Goal: Task Accomplishment & Management: Use online tool/utility

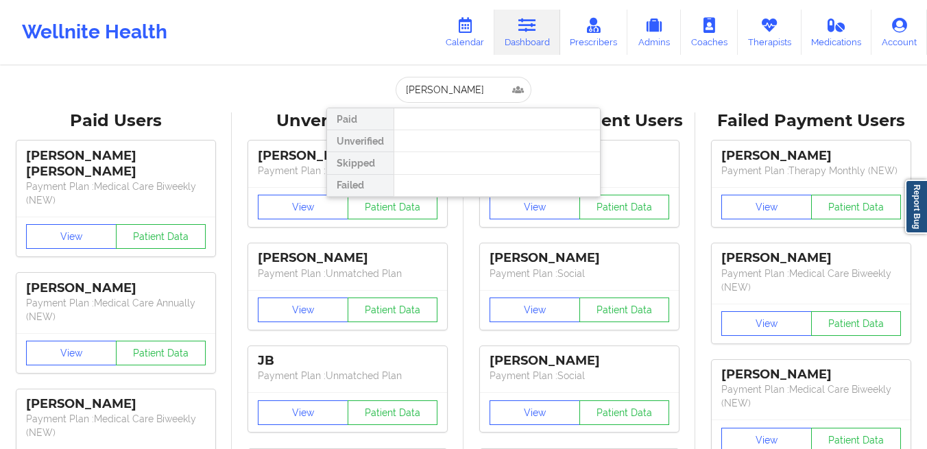
type input "[EMAIL_ADDRESS][DOMAIN_NAME]"
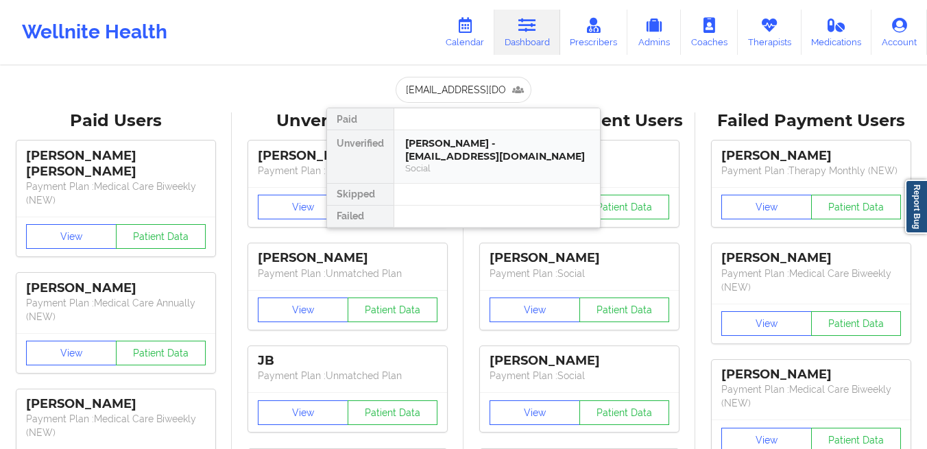
click at [464, 139] on div "[PERSON_NAME] - [EMAIL_ADDRESS][DOMAIN_NAME]" at bounding box center [497, 149] width 184 height 25
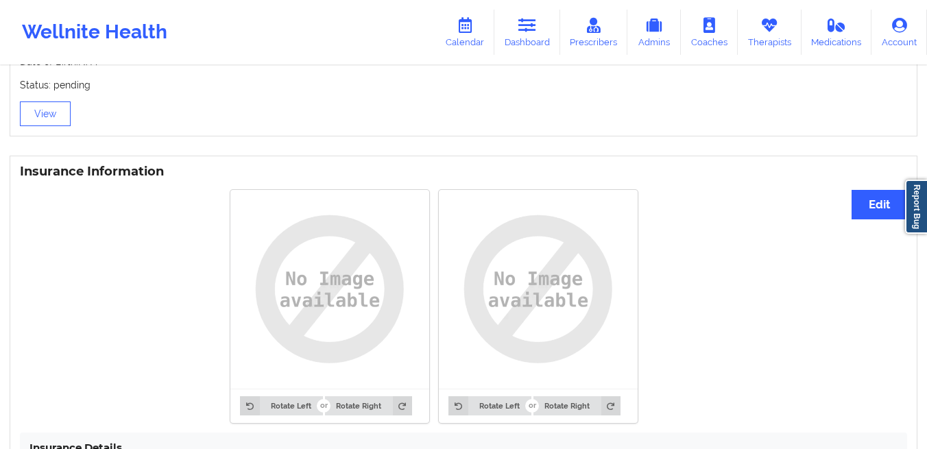
scroll to position [1037, 0]
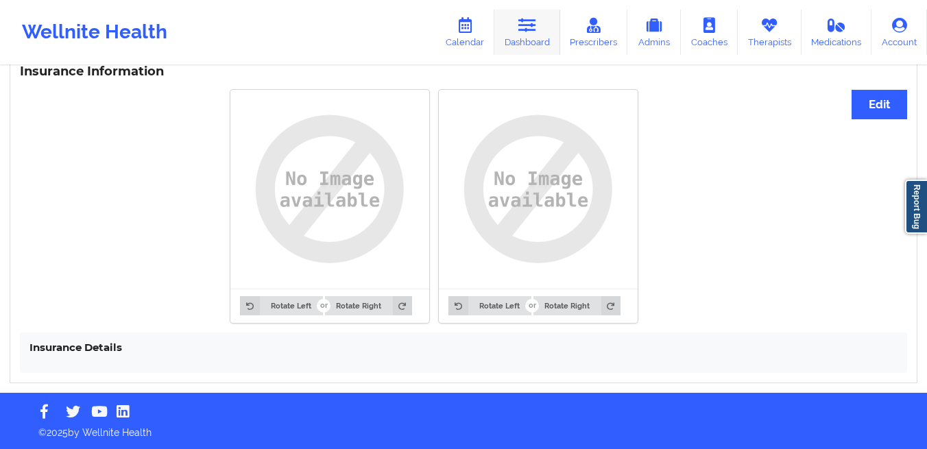
click at [510, 30] on link "Dashboard" at bounding box center [527, 32] width 66 height 45
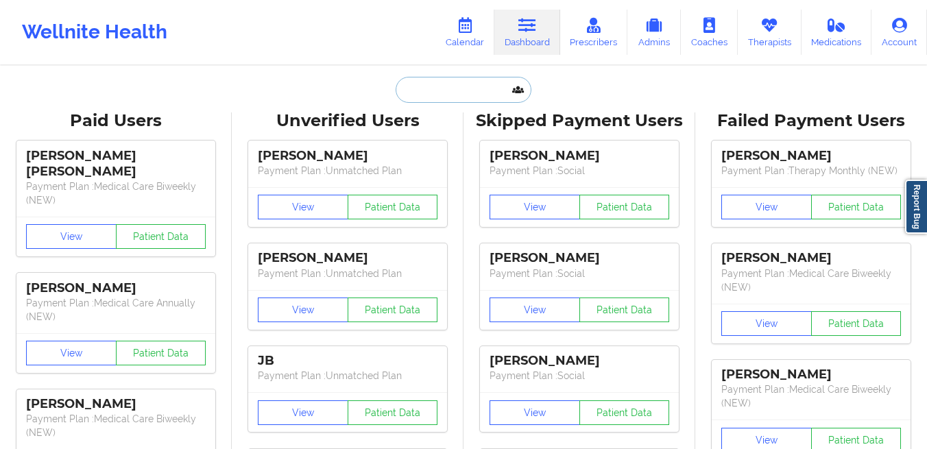
click at [430, 95] on input "text" at bounding box center [464, 90] width 136 height 26
paste input "[EMAIL_ADDRESS][DOMAIN_NAME]"
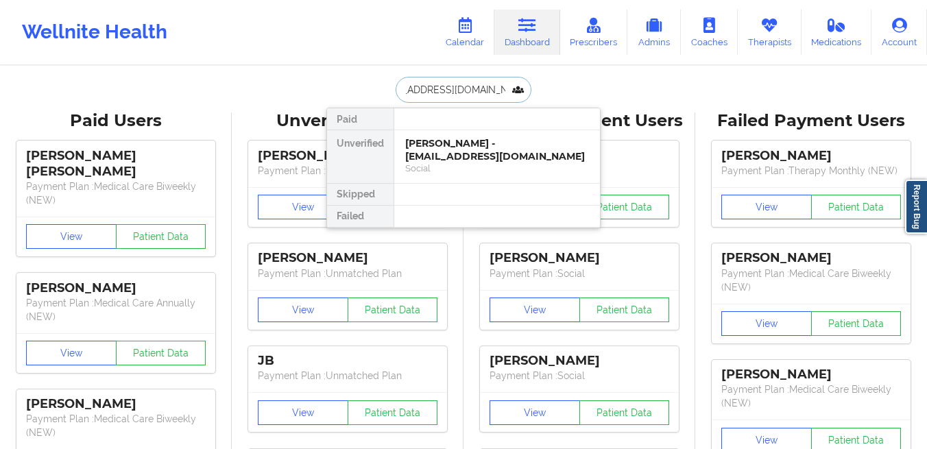
type input "[EMAIL_ADDRESS][DOMAIN_NAME]"
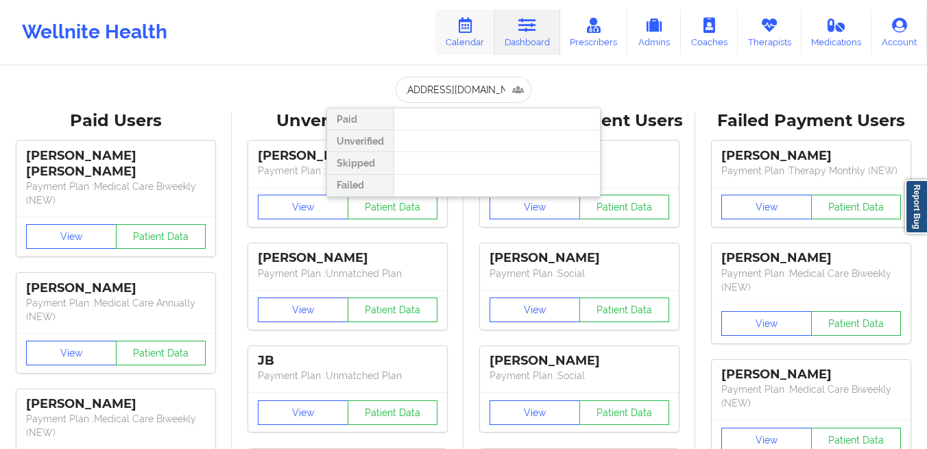
scroll to position [0, 0]
click at [470, 25] on icon at bounding box center [465, 25] width 18 height 15
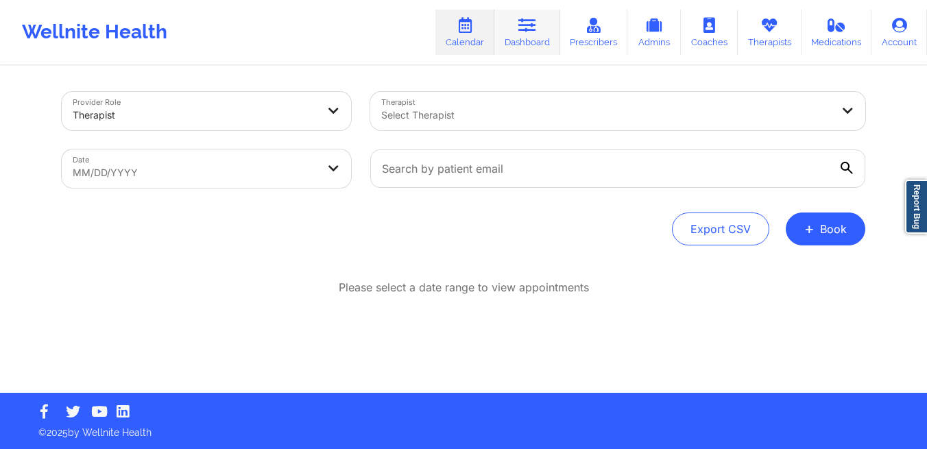
click at [520, 28] on icon at bounding box center [527, 25] width 18 height 15
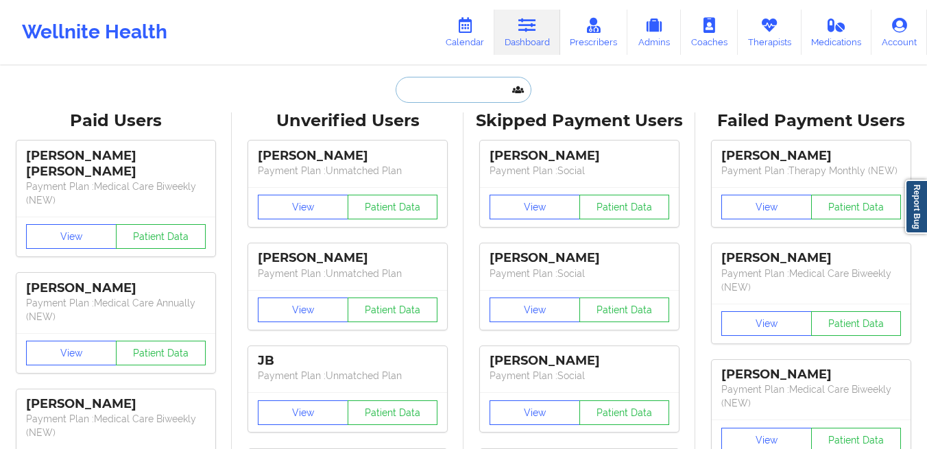
click at [461, 93] on input "text" at bounding box center [464, 90] width 136 height 26
paste input "[EMAIL_ADDRESS][DOMAIN_NAME]"
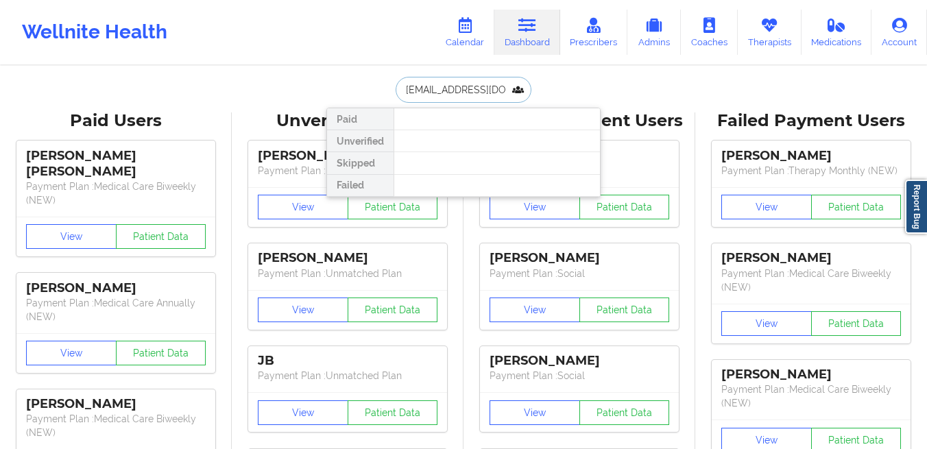
paste input "text"
click at [442, 87] on input "[EMAIL_ADDRESS][DOMAIN_NAME]" at bounding box center [464, 90] width 136 height 26
paste input "anyaelfy"
paste input "[PERSON_NAME]"
type input "[PERSON_NAME]"
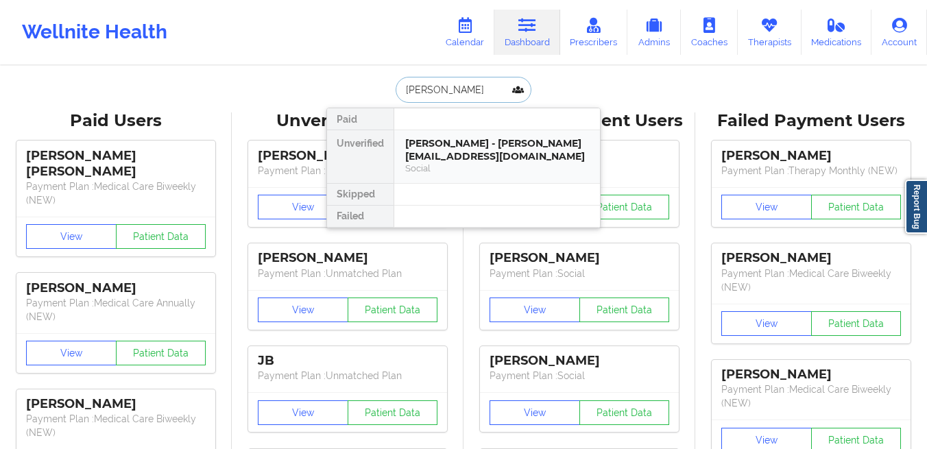
click at [437, 173] on div "Social" at bounding box center [497, 169] width 184 height 12
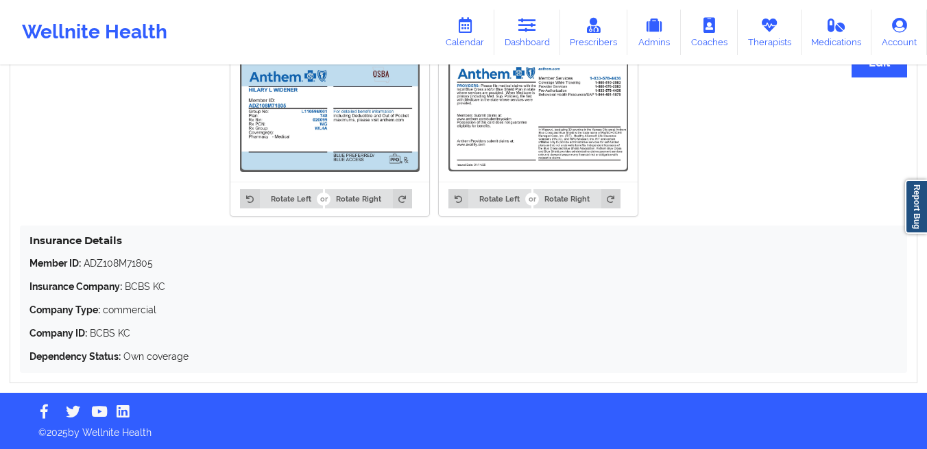
scroll to position [1079, 0]
drag, startPoint x: 169, startPoint y: 271, endPoint x: 86, endPoint y: 267, distance: 83.1
click at [86, 267] on div "Member ID: ADZ108M71805 Insurance Company: BCBS KC Company Type: commercial Com…" at bounding box center [463, 309] width 868 height 107
copy p "ADZ108M71805"
click at [529, 36] on link "Dashboard" at bounding box center [527, 32] width 66 height 45
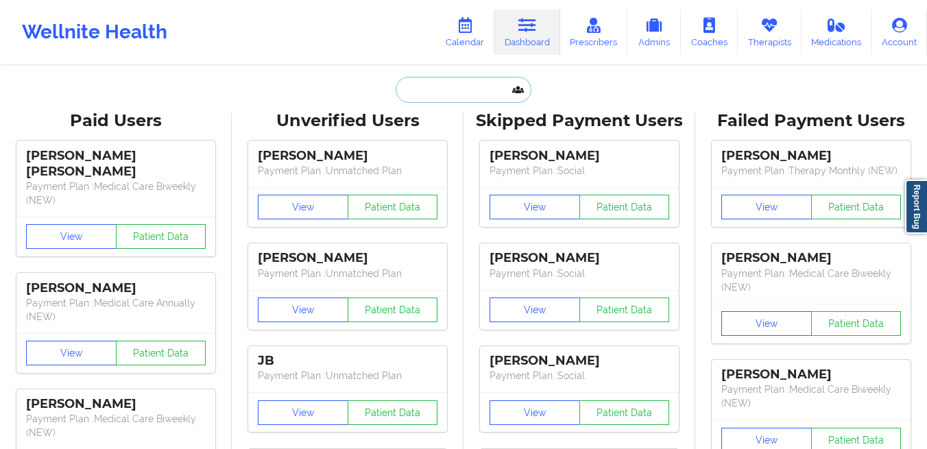
click at [480, 93] on input "text" at bounding box center [464, 90] width 136 height 26
paste input "[EMAIL_ADDRESS][DOMAIN_NAME]"
type input "[EMAIL_ADDRESS][DOMAIN_NAME]"
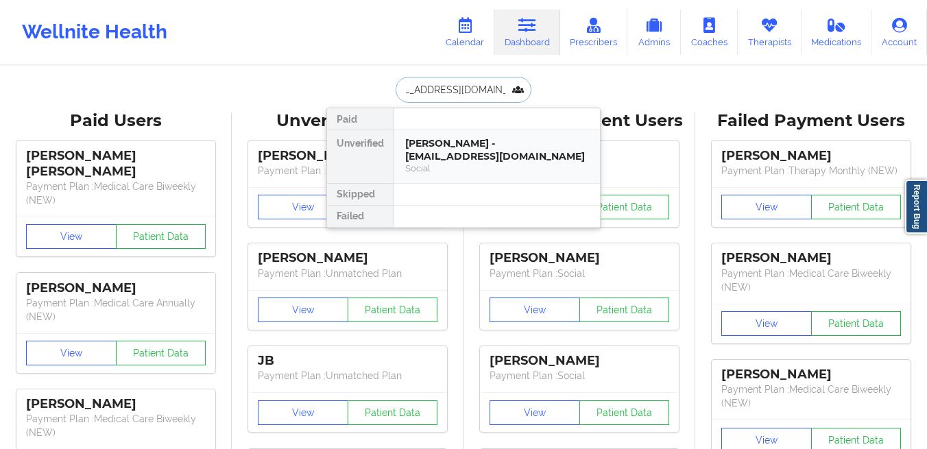
click at [446, 145] on div "[PERSON_NAME] - [EMAIL_ADDRESS][DOMAIN_NAME]" at bounding box center [497, 149] width 184 height 25
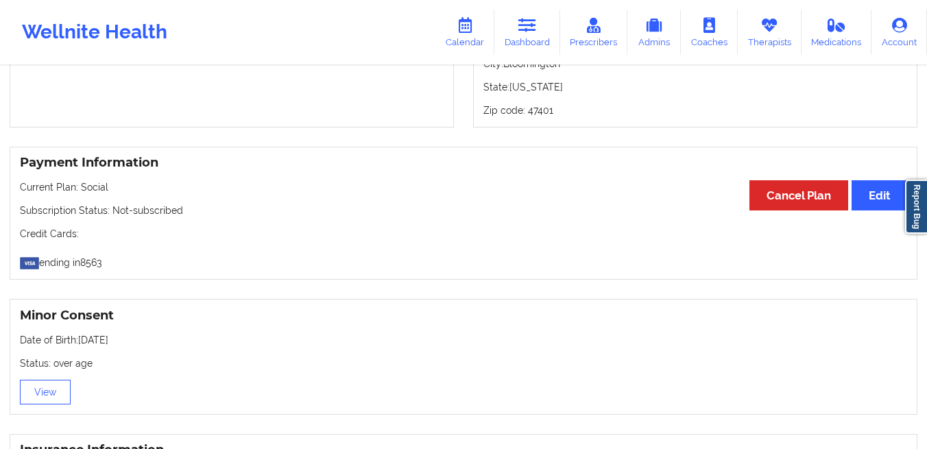
scroll to position [655, 0]
click at [526, 32] on icon at bounding box center [527, 25] width 18 height 15
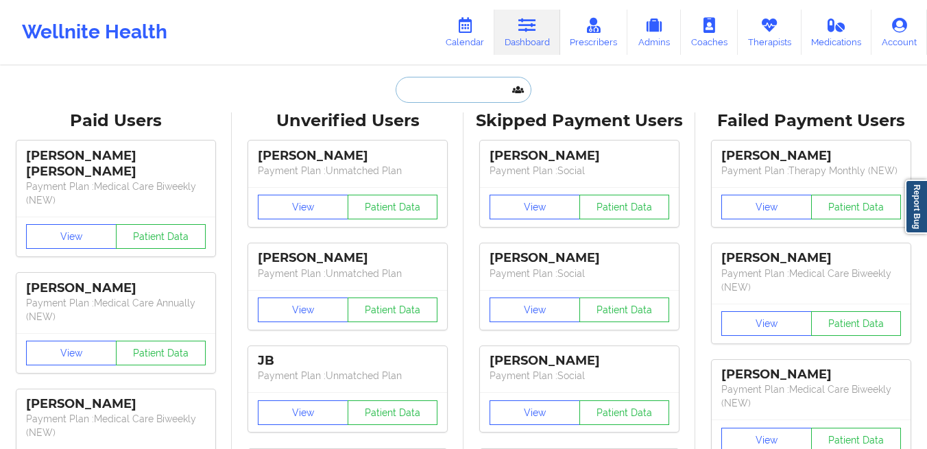
click at [428, 91] on input "text" at bounding box center [464, 90] width 136 height 26
paste input "[EMAIL_ADDRESS][DOMAIN_NAME]"
type input "[EMAIL_ADDRESS][DOMAIN_NAME]"
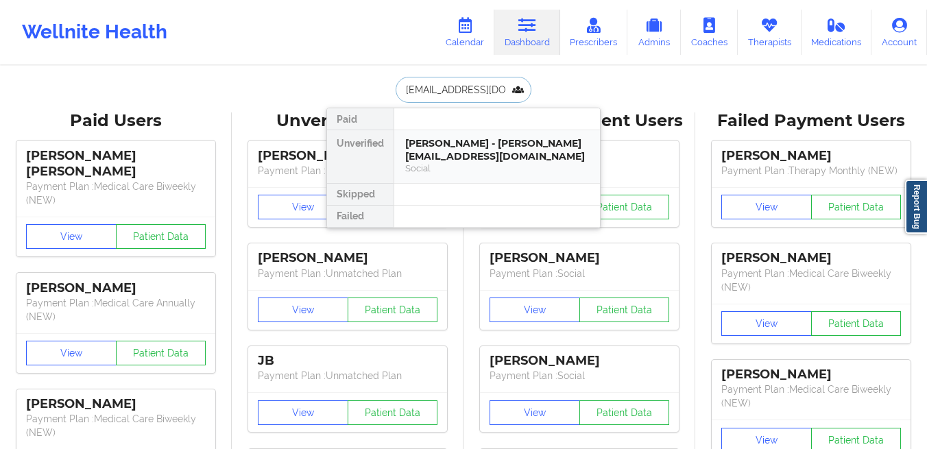
click at [421, 145] on div "[PERSON_NAME] - [PERSON_NAME][EMAIL_ADDRESS][DOMAIN_NAME]" at bounding box center [497, 149] width 184 height 25
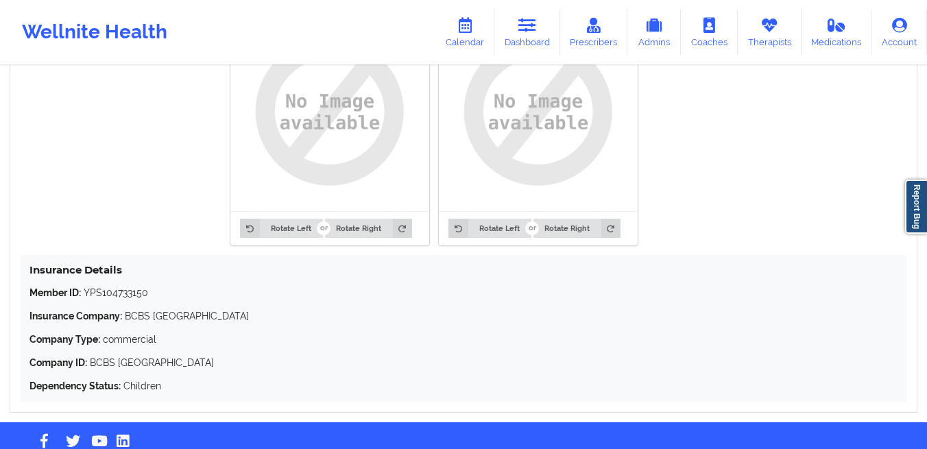
scroll to position [1113, 0]
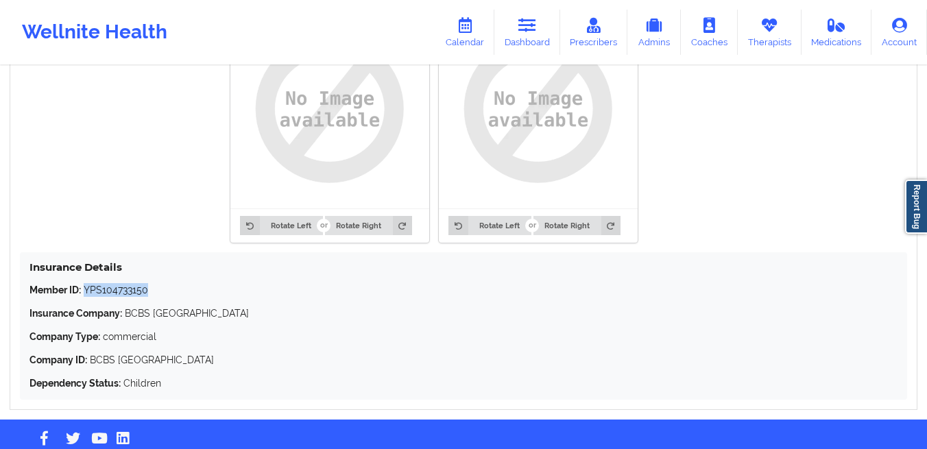
drag, startPoint x: 157, startPoint y: 295, endPoint x: 86, endPoint y: 299, distance: 71.4
click at [86, 297] on p "Member ID: YPS104733150" at bounding box center [463, 290] width 868 height 14
copy p "YPS104733150"
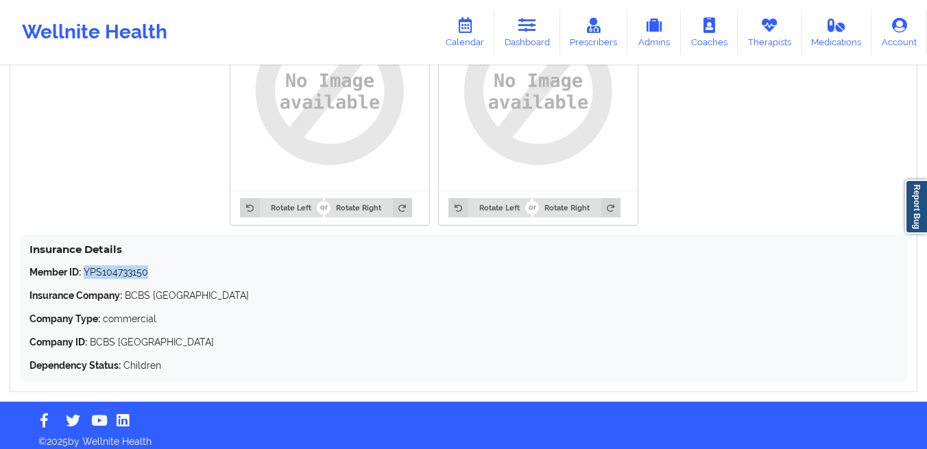
scroll to position [573, 0]
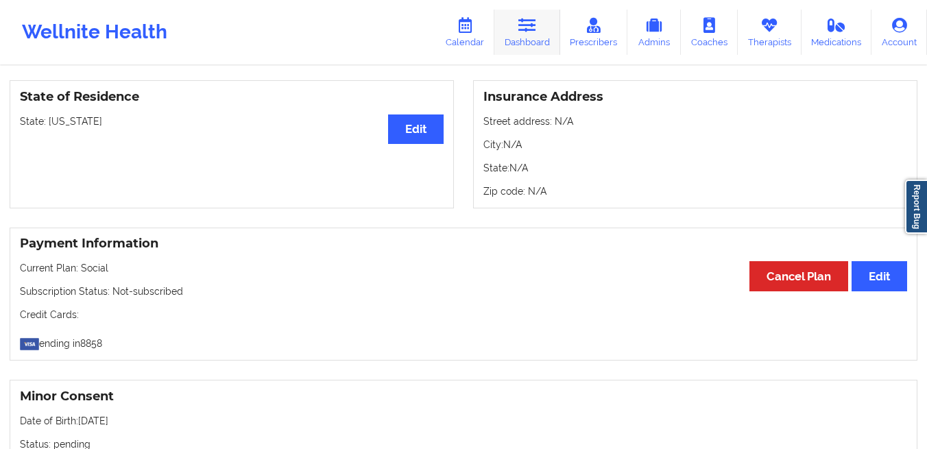
click at [532, 41] on link "Dashboard" at bounding box center [527, 32] width 66 height 45
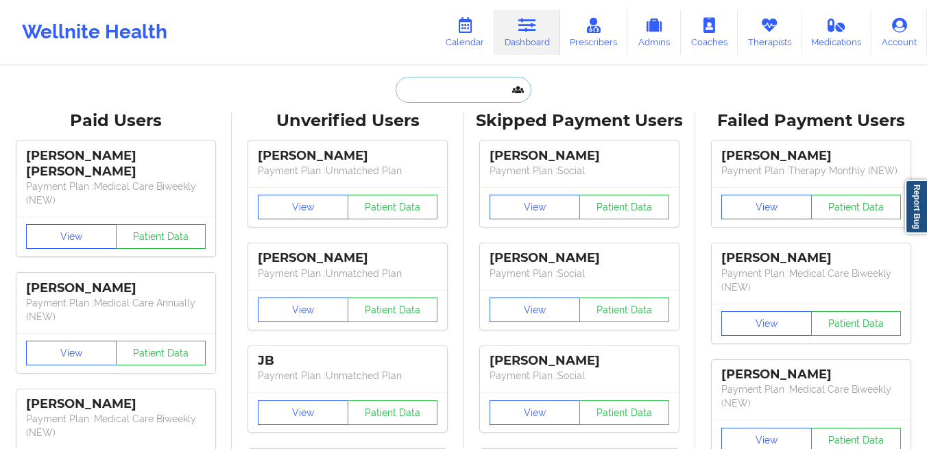
click at [447, 86] on input "text" at bounding box center [464, 90] width 136 height 26
paste input "[EMAIL_ADDRESS][DOMAIN_NAME]"
type input "[EMAIL_ADDRESS][DOMAIN_NAME]"
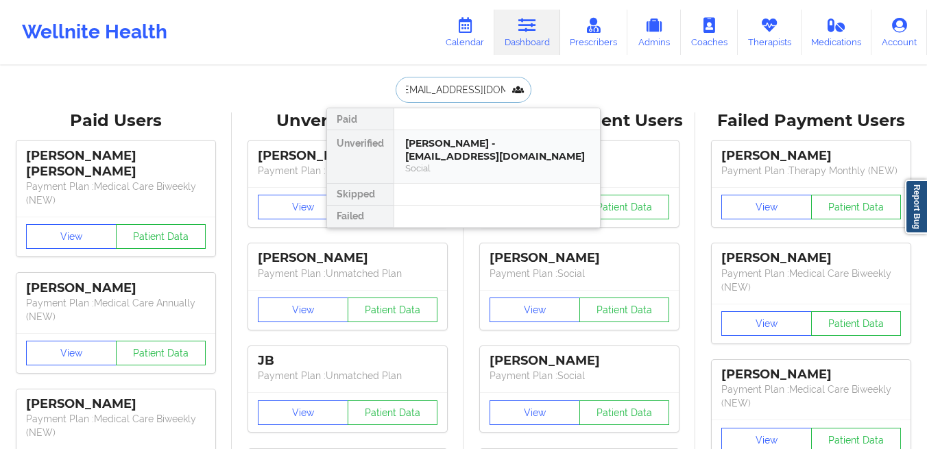
click at [439, 139] on div "[PERSON_NAME] - [EMAIL_ADDRESS][DOMAIN_NAME]" at bounding box center [497, 149] width 184 height 25
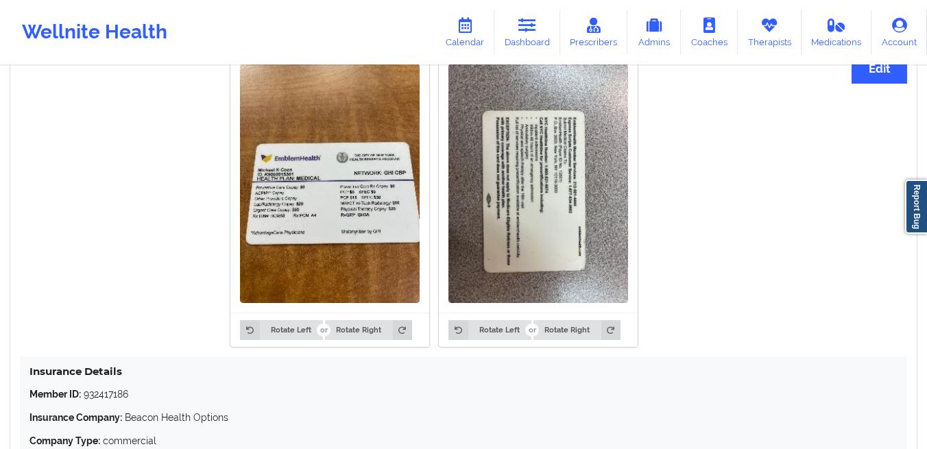
scroll to position [1066, 0]
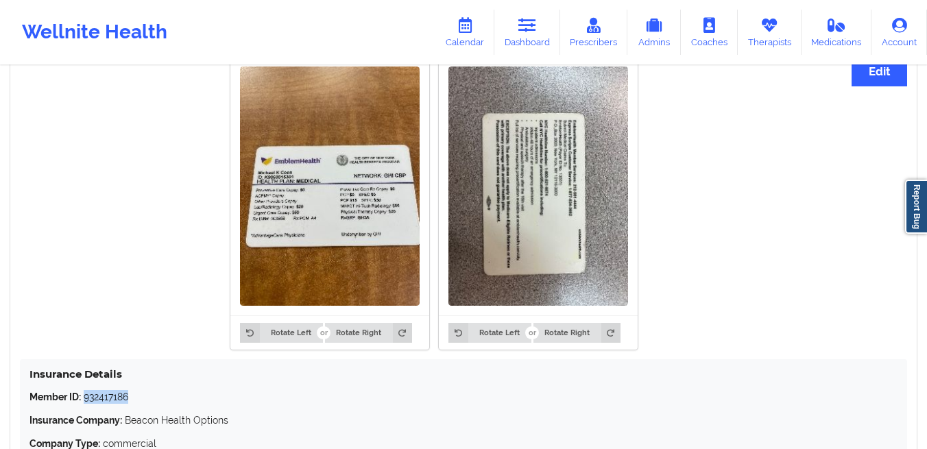
drag, startPoint x: 138, startPoint y: 400, endPoint x: 84, endPoint y: 400, distance: 54.2
click at [84, 400] on p "Member ID: 932417186" at bounding box center [463, 397] width 868 height 14
copy p "932417186"
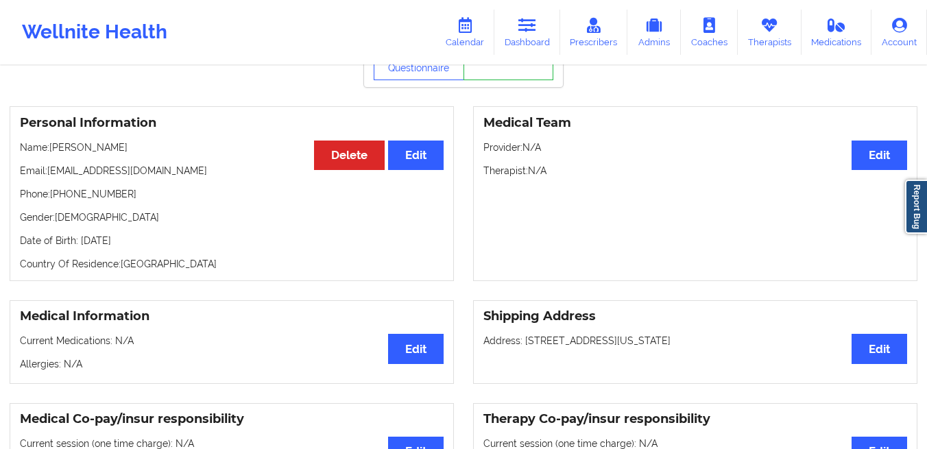
scroll to position [0, 0]
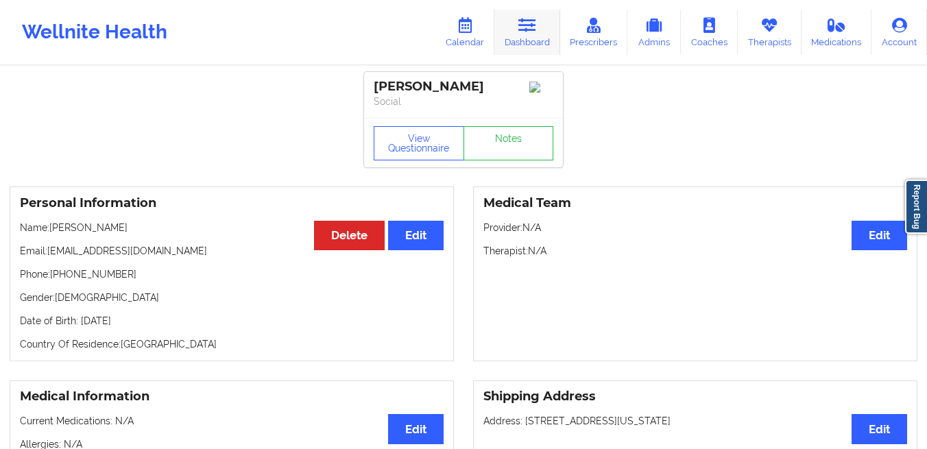
click at [518, 43] on link "Dashboard" at bounding box center [527, 32] width 66 height 45
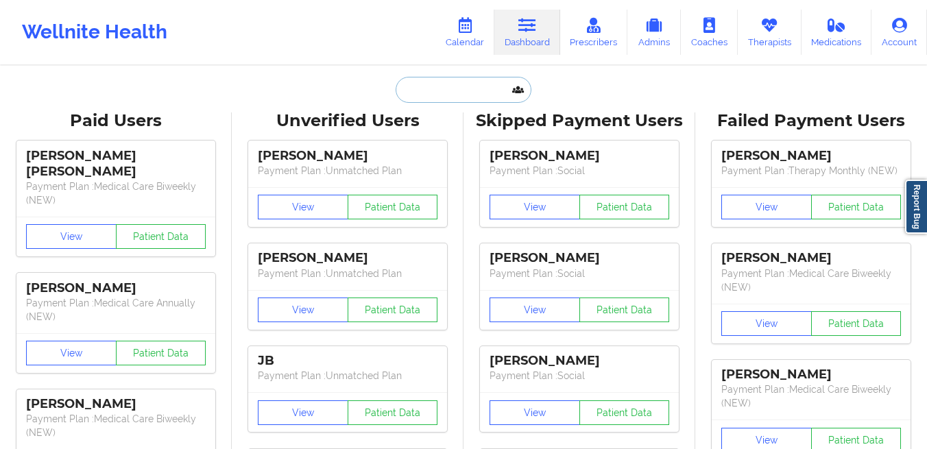
click at [418, 87] on input "text" at bounding box center [464, 90] width 136 height 26
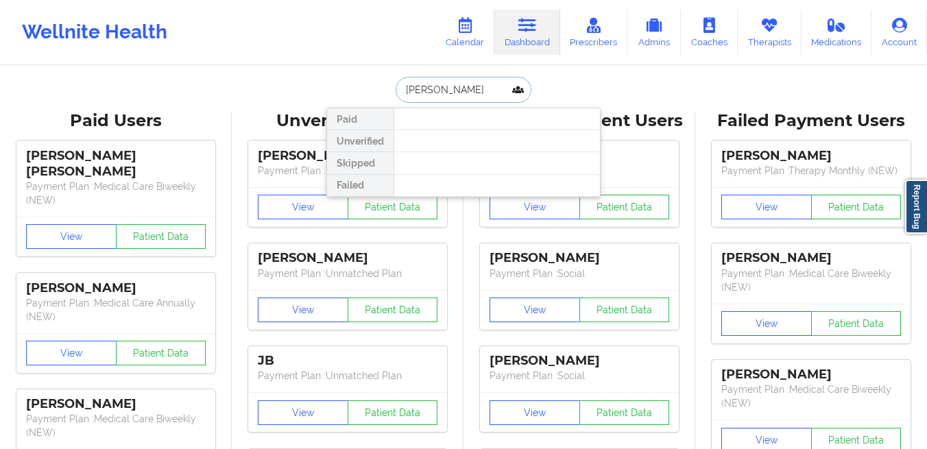
type input "[PERSON_NAME] red bird"
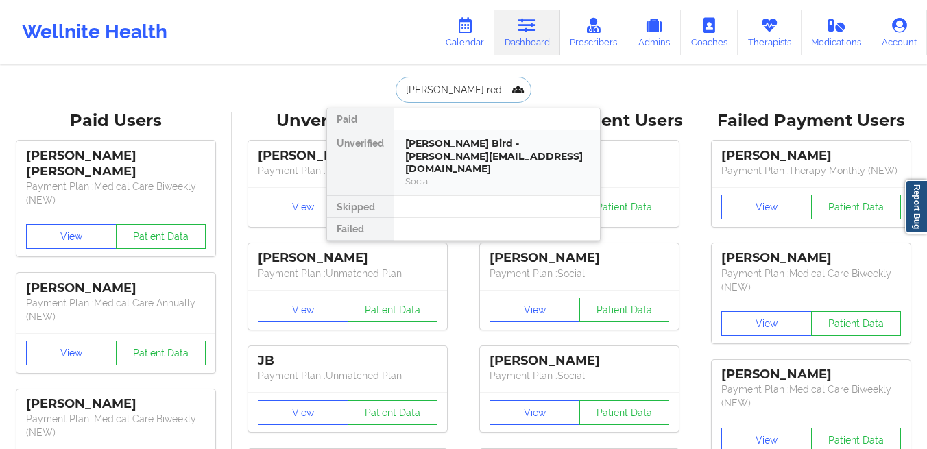
click at [429, 176] on div "Social" at bounding box center [497, 182] width 184 height 12
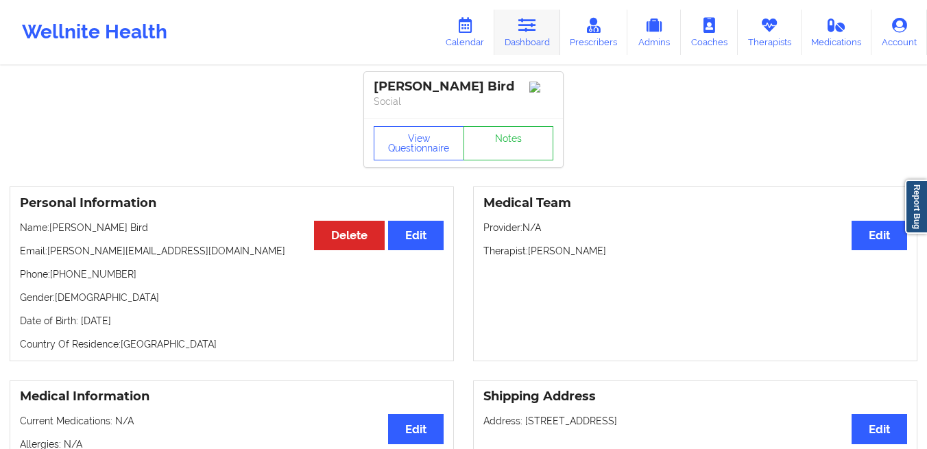
click at [533, 37] on link "Dashboard" at bounding box center [527, 32] width 66 height 45
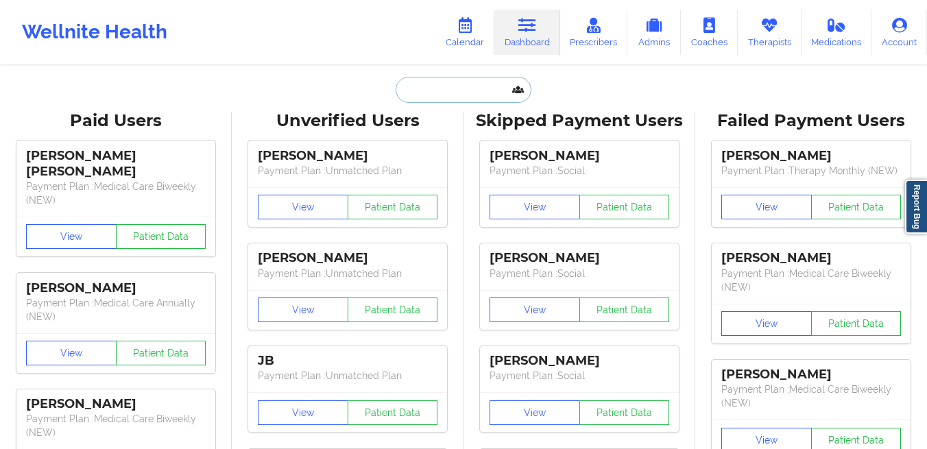
click at [475, 85] on input "text" at bounding box center [464, 90] width 136 height 26
paste input "[PERSON_NAME]"
type input "[PERSON_NAME]"
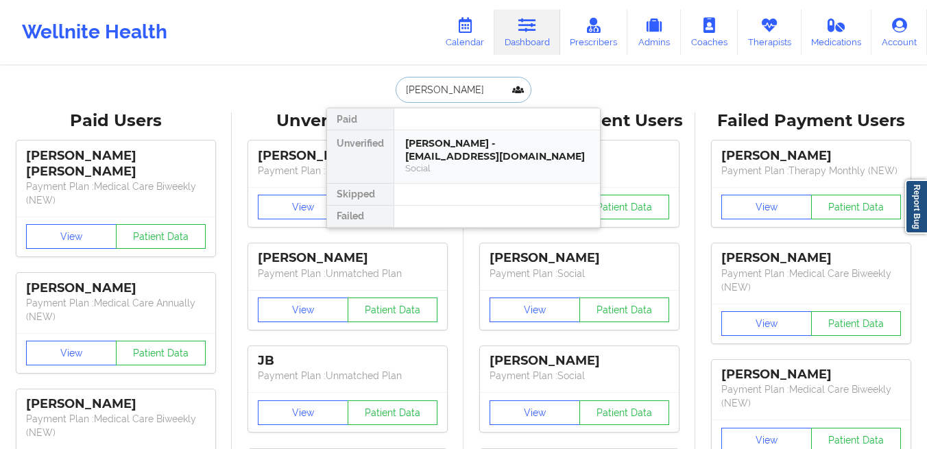
click at [462, 151] on div "[PERSON_NAME] - [EMAIL_ADDRESS][DOMAIN_NAME]" at bounding box center [497, 149] width 184 height 25
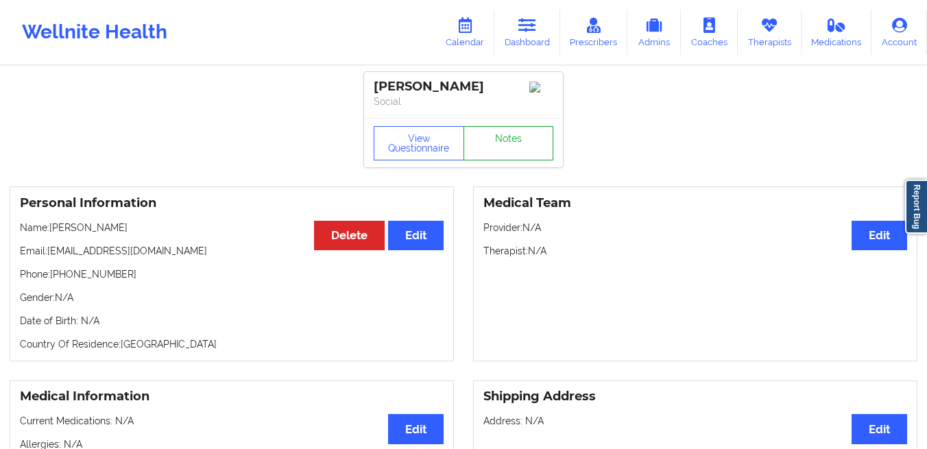
click at [494, 148] on link "Notes" at bounding box center [509, 143] width 91 height 34
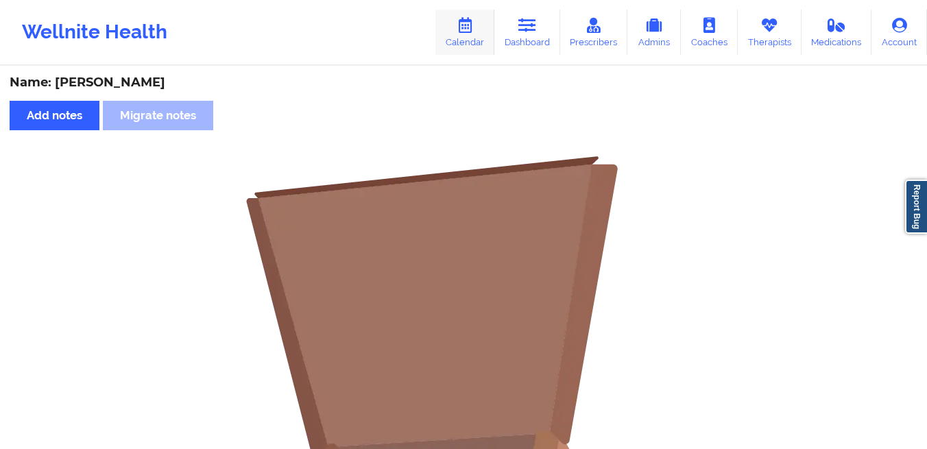
click at [474, 29] on icon at bounding box center [465, 25] width 18 height 15
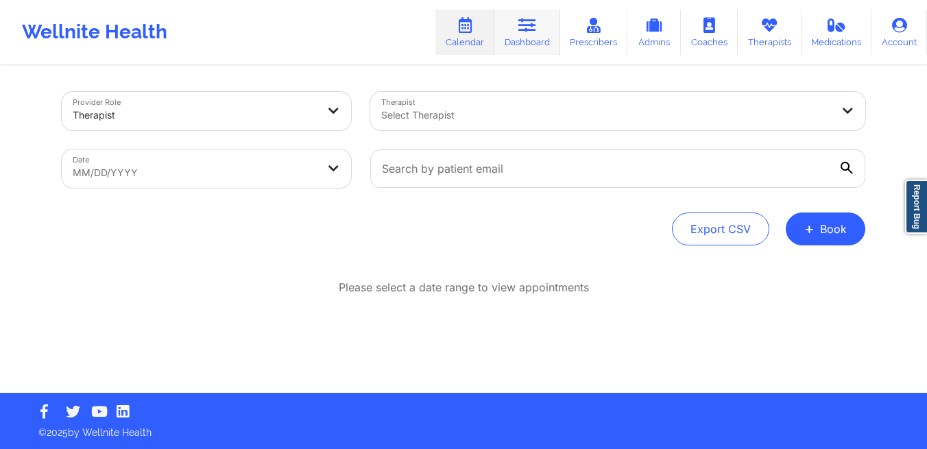
click at [536, 40] on link "Dashboard" at bounding box center [527, 32] width 66 height 45
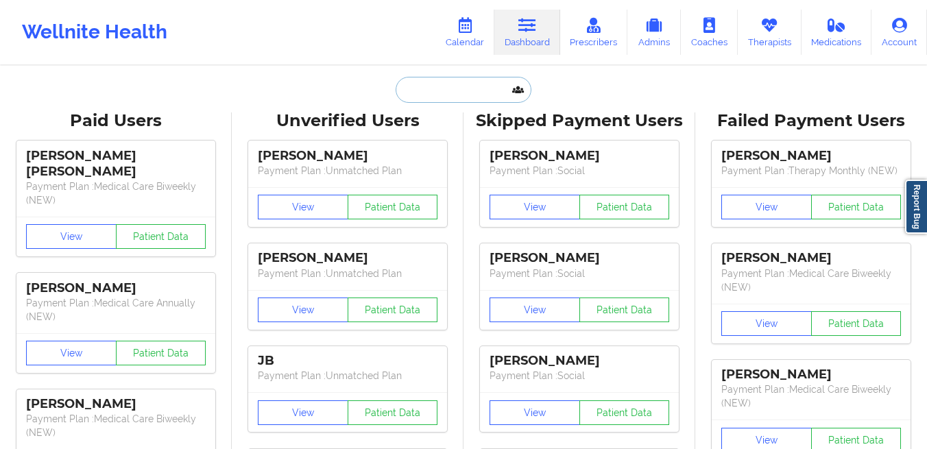
click at [470, 94] on input "text" at bounding box center [464, 90] width 136 height 26
paste input "[PERSON_NAME]"
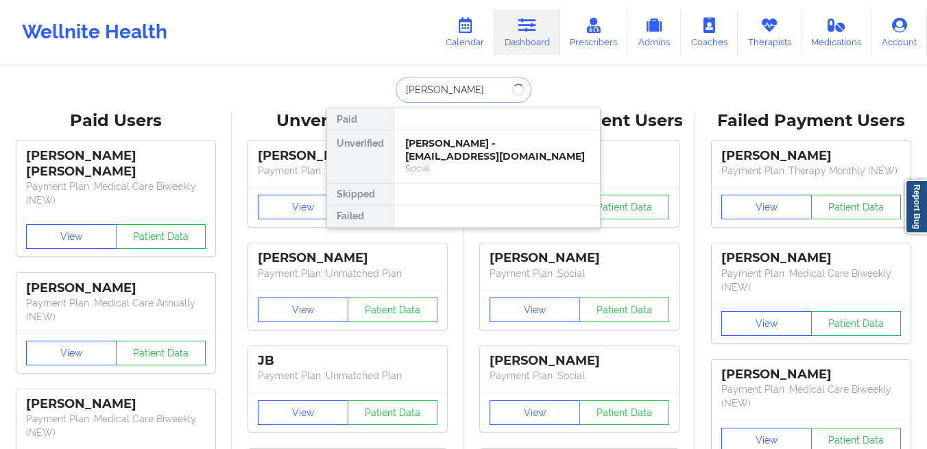
type input "[PERSON_NAME]"
click at [446, 154] on div "[PERSON_NAME] - [EMAIL_ADDRESS][DOMAIN_NAME]" at bounding box center [497, 149] width 184 height 25
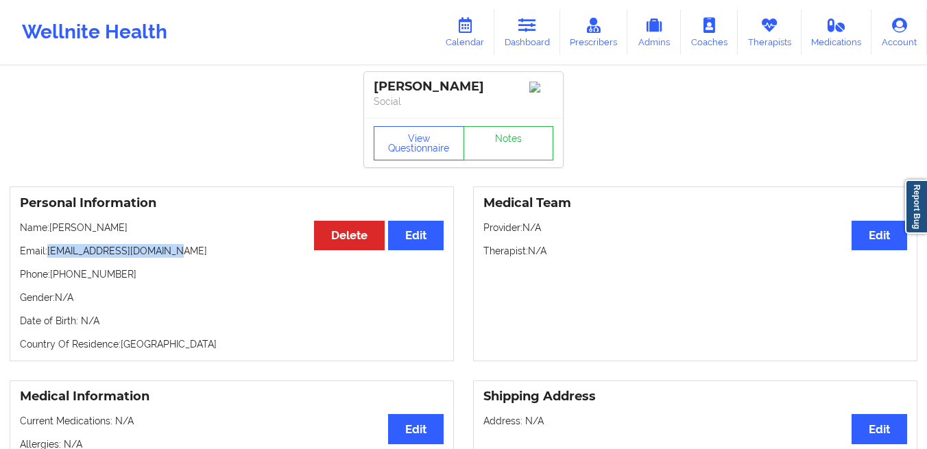
drag, startPoint x: 171, startPoint y: 252, endPoint x: 47, endPoint y: 254, distance: 123.4
click at [47, 254] on p "Email: [EMAIL_ADDRESS][DOMAIN_NAME]" at bounding box center [232, 251] width 424 height 14
copy p "[EMAIL_ADDRESS][DOMAIN_NAME]"
click at [518, 31] on link "Dashboard" at bounding box center [527, 32] width 66 height 45
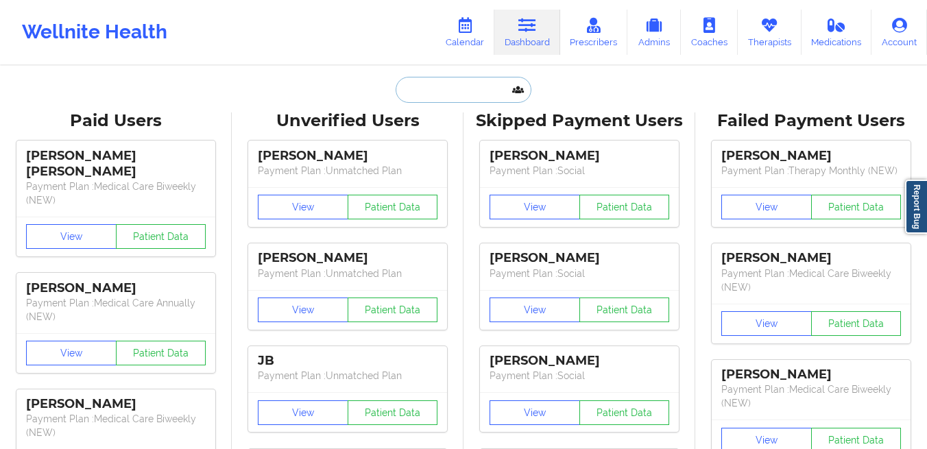
click at [442, 83] on input "text" at bounding box center [464, 90] width 136 height 26
paste input "Crystal Case"
type input "Crystal Case"
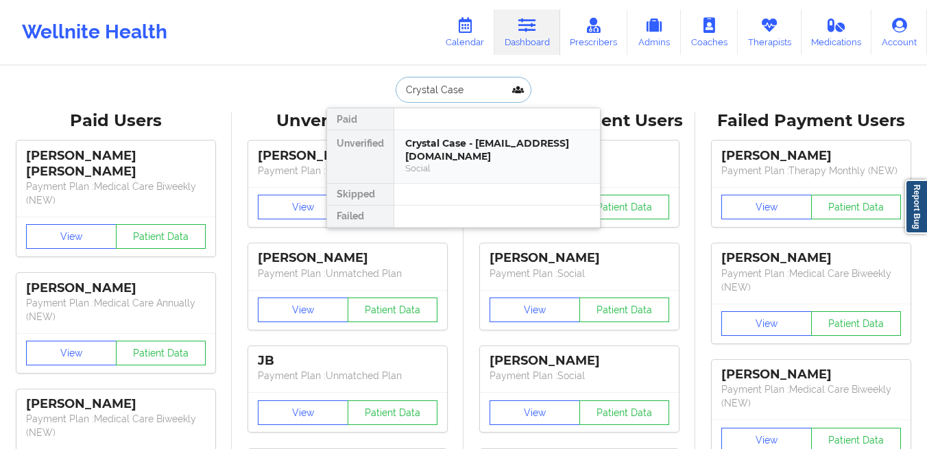
click at [425, 148] on div "Crystal Case - [EMAIL_ADDRESS][DOMAIN_NAME]" at bounding box center [497, 149] width 184 height 25
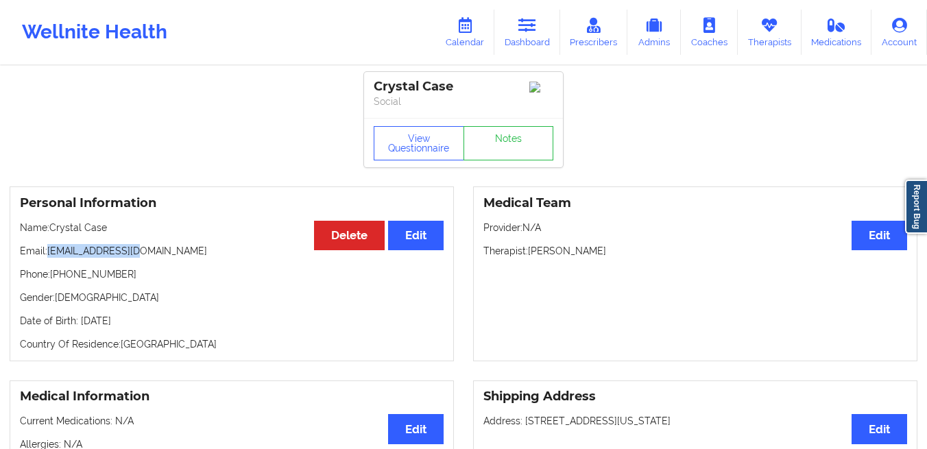
drag, startPoint x: 158, startPoint y: 251, endPoint x: 50, endPoint y: 256, distance: 108.5
click at [50, 256] on p "Email: [EMAIL_ADDRESS][DOMAIN_NAME]" at bounding box center [232, 251] width 424 height 14
copy p "[EMAIL_ADDRESS][DOMAIN_NAME]"
click at [537, 34] on link "Dashboard" at bounding box center [527, 32] width 66 height 45
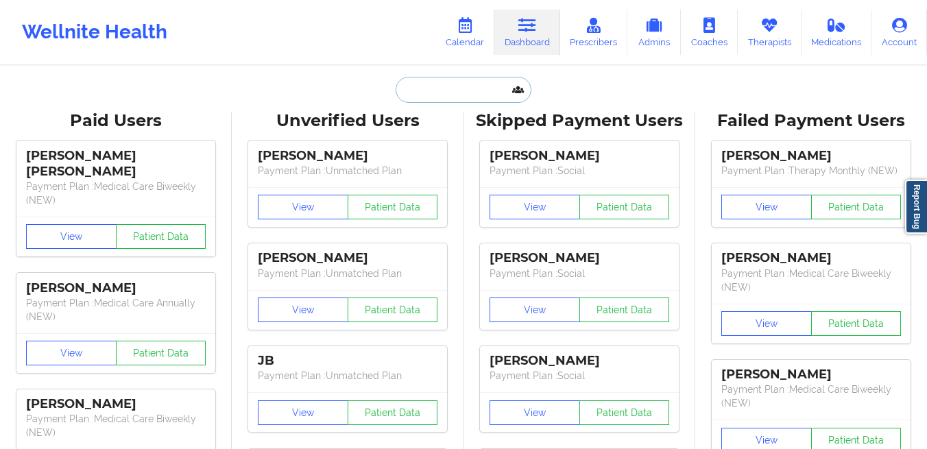
click at [424, 91] on input "text" at bounding box center [464, 90] width 136 height 26
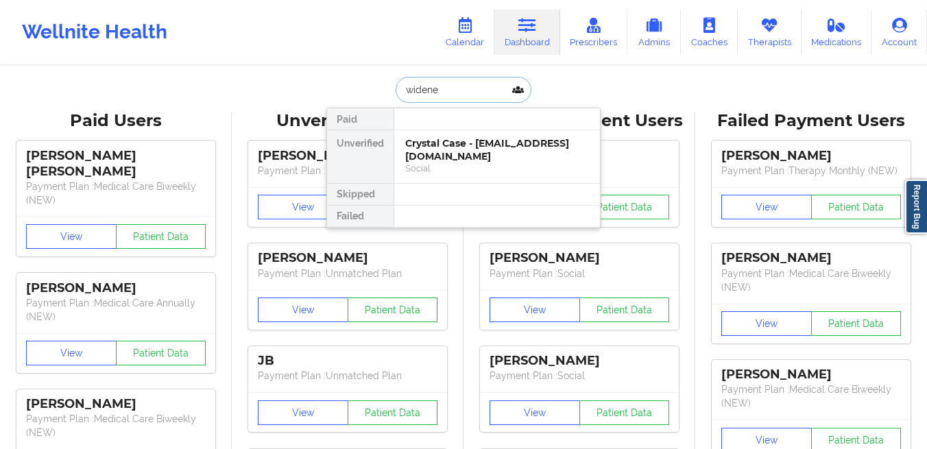
type input "[PERSON_NAME]"
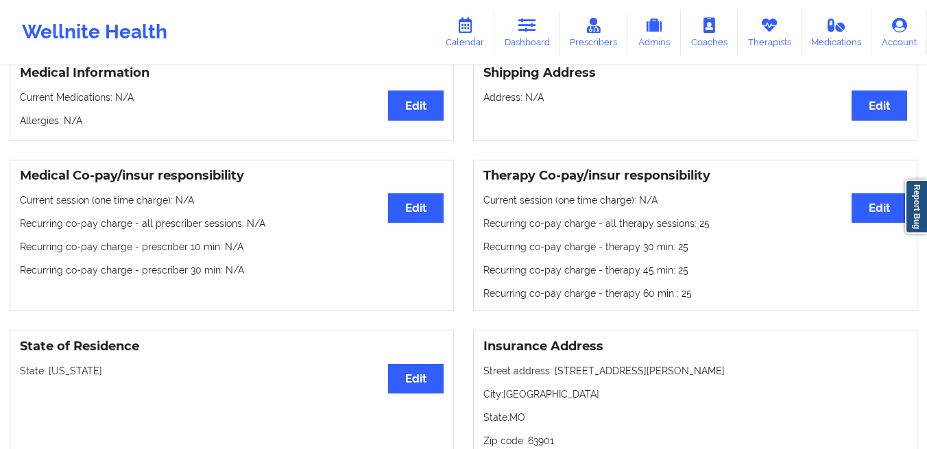
scroll to position [330, 0]
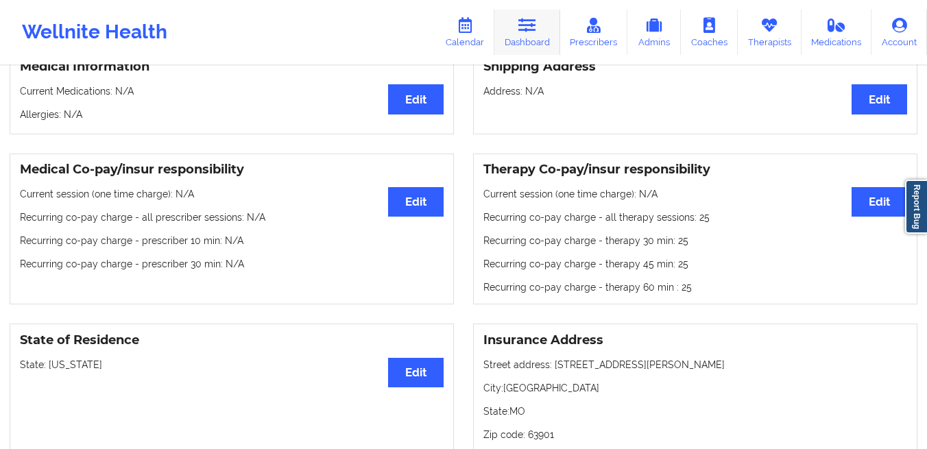
click at [531, 36] on link "Dashboard" at bounding box center [527, 32] width 66 height 45
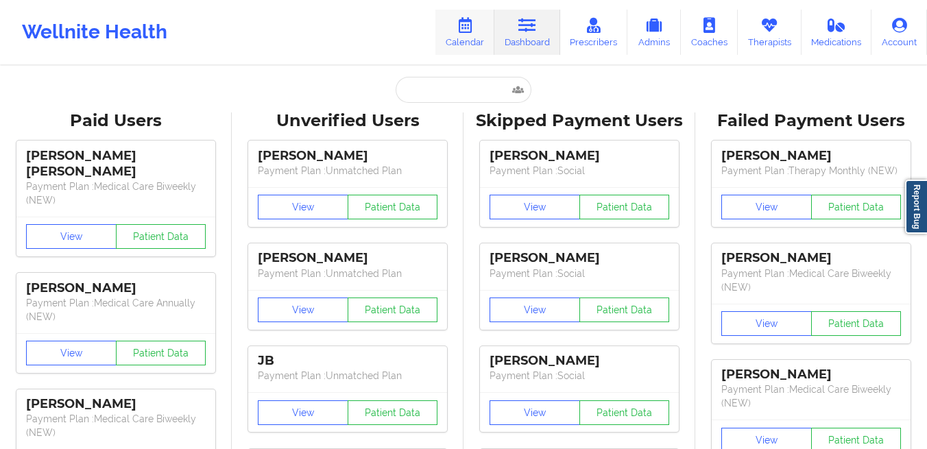
click at [464, 46] on link "Calendar" at bounding box center [464, 32] width 59 height 45
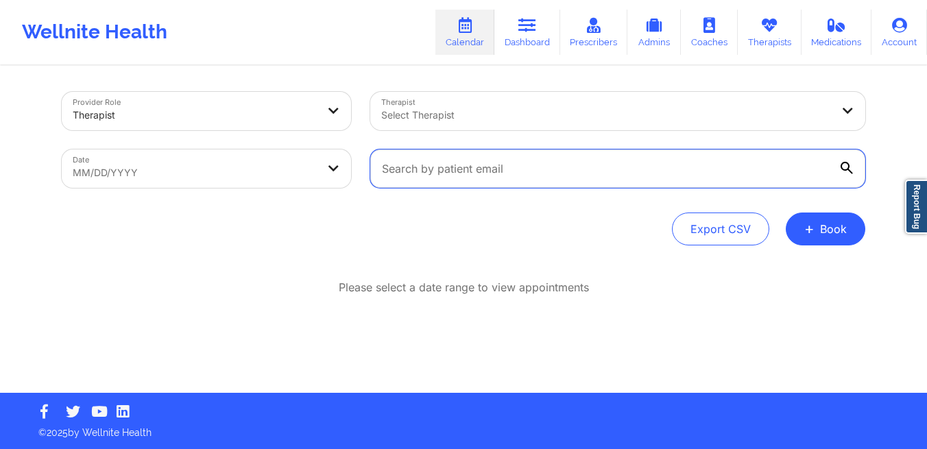
click at [475, 174] on input "text" at bounding box center [617, 168] width 495 height 38
paste input "[EMAIL_ADDRESS][DOMAIN_NAME]"
type input "[EMAIL_ADDRESS][DOMAIN_NAME]"
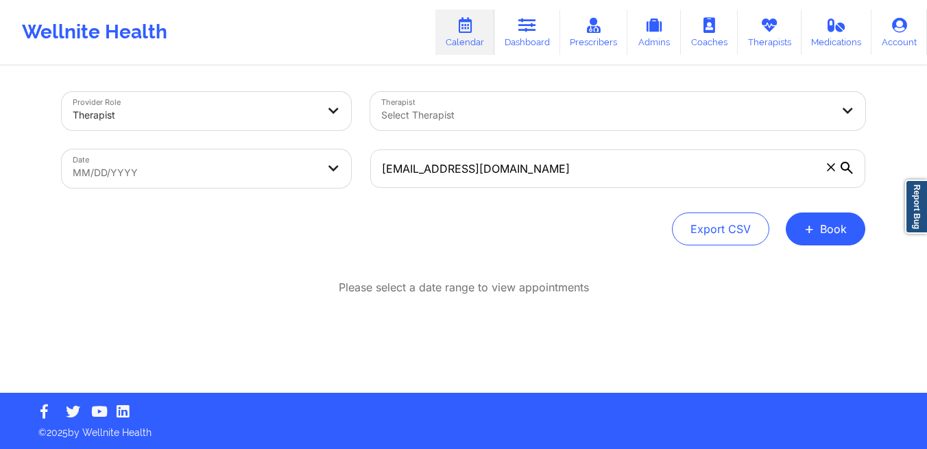
click at [222, 174] on body "Wellnite Health Calendar Dashboard Prescribers Admins Coaches Therapists Medica…" at bounding box center [463, 224] width 927 height 449
select select "2025-8"
select select "2025-9"
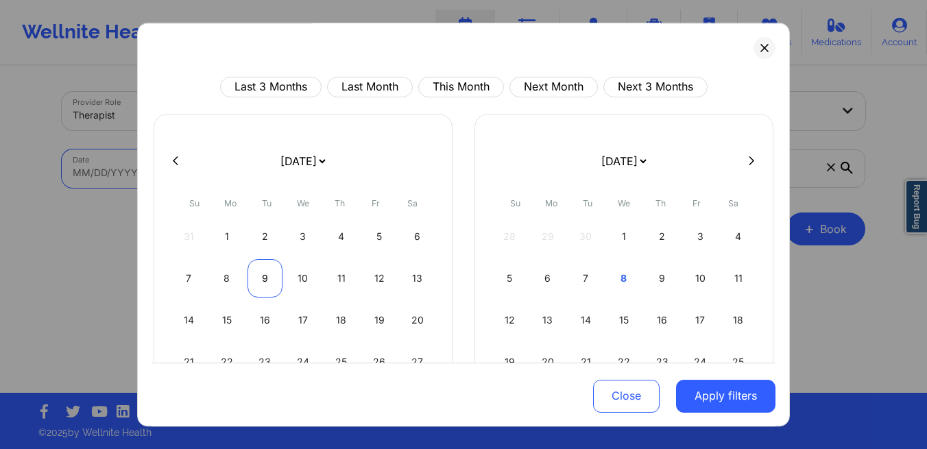
click at [257, 283] on div "9" at bounding box center [265, 278] width 35 height 38
select select "2025-8"
select select "2025-9"
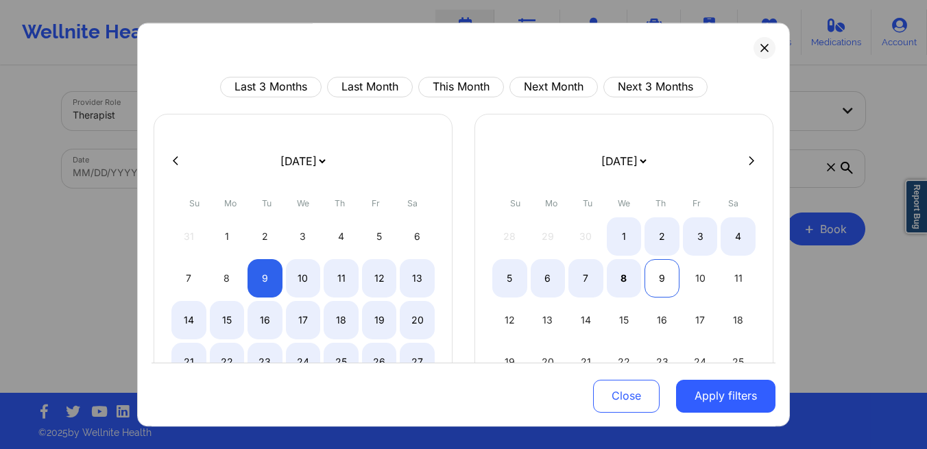
select select "2025-8"
select select "2025-9"
click at [657, 280] on div "9" at bounding box center [662, 278] width 35 height 38
select select "2025-8"
select select "2025-9"
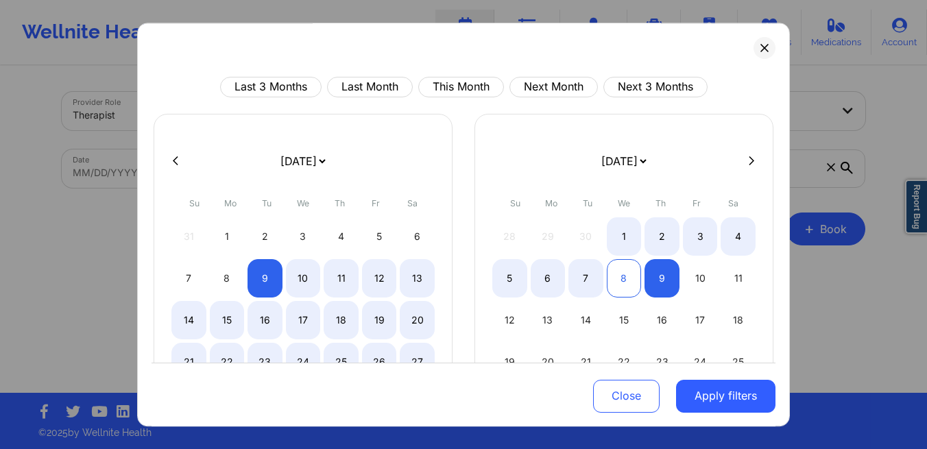
click at [623, 285] on div "8" at bounding box center [624, 278] width 35 height 38
select select "2025-9"
select select "2025-10"
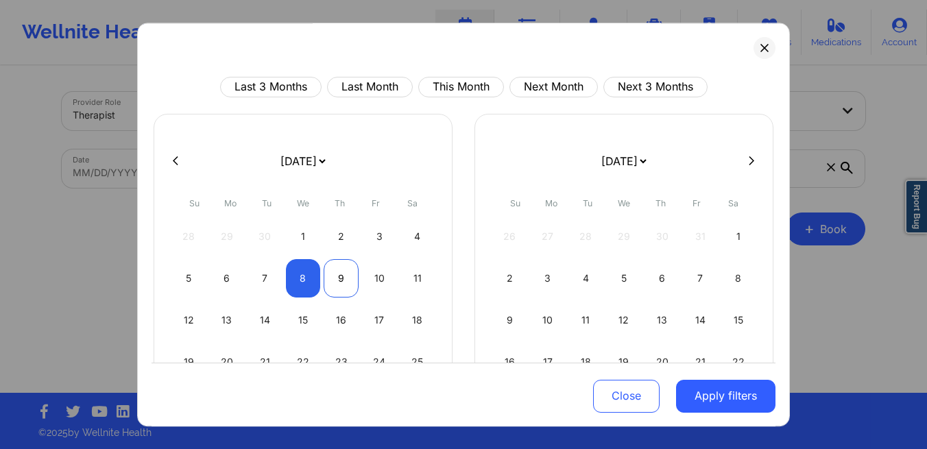
select select "2025-9"
select select "2025-10"
select select "2025-9"
select select "2025-10"
click at [331, 283] on div "9" at bounding box center [341, 278] width 35 height 38
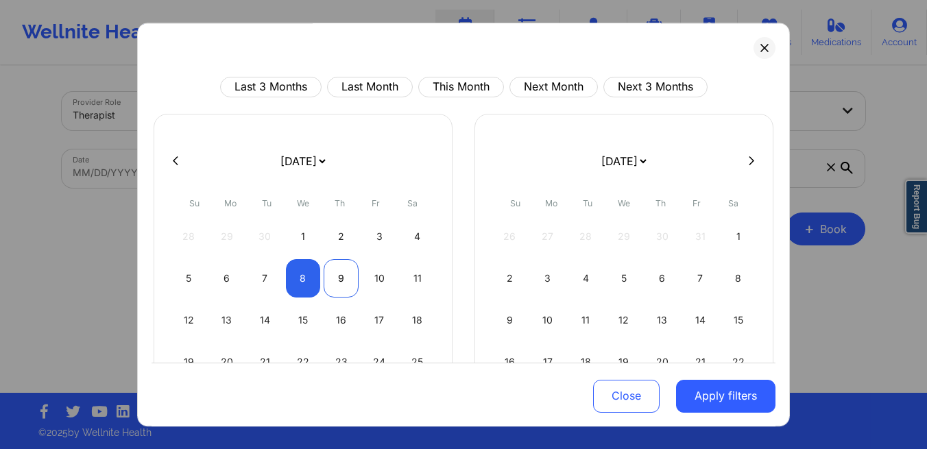
select select "2025-9"
select select "2025-10"
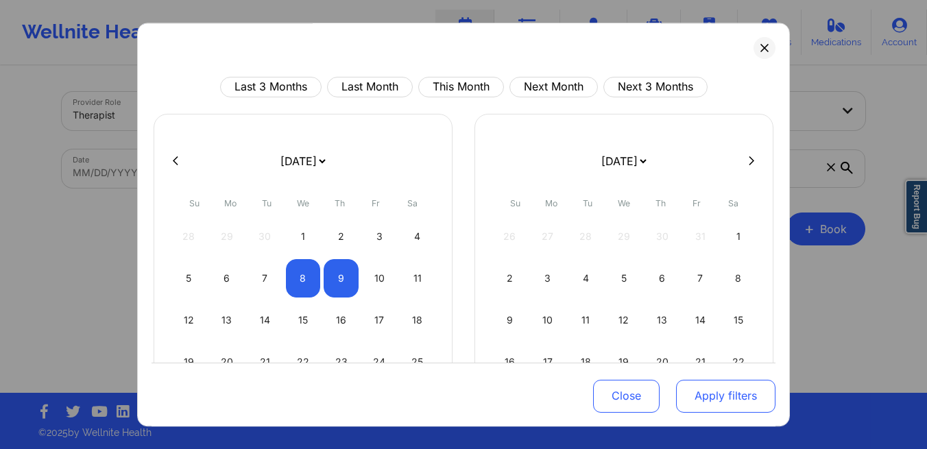
click at [717, 396] on button "Apply filters" at bounding box center [725, 395] width 99 height 33
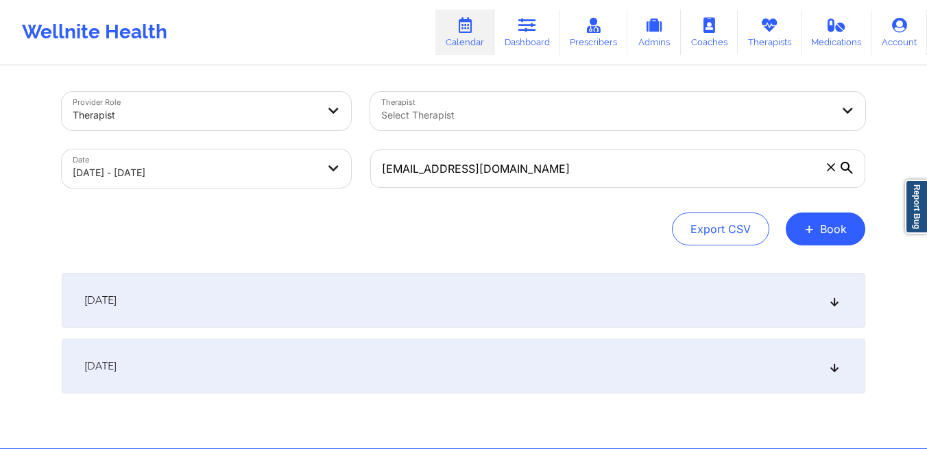
click at [307, 281] on div "[DATE]" at bounding box center [464, 300] width 804 height 55
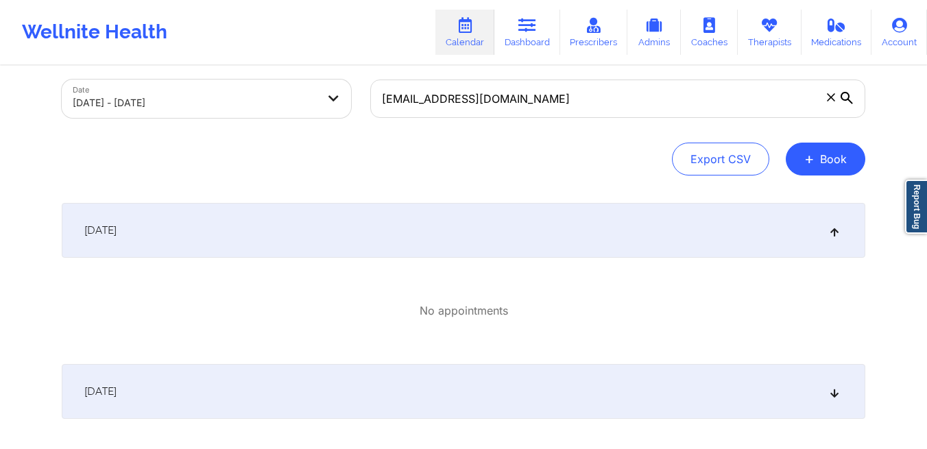
scroll to position [82, 0]
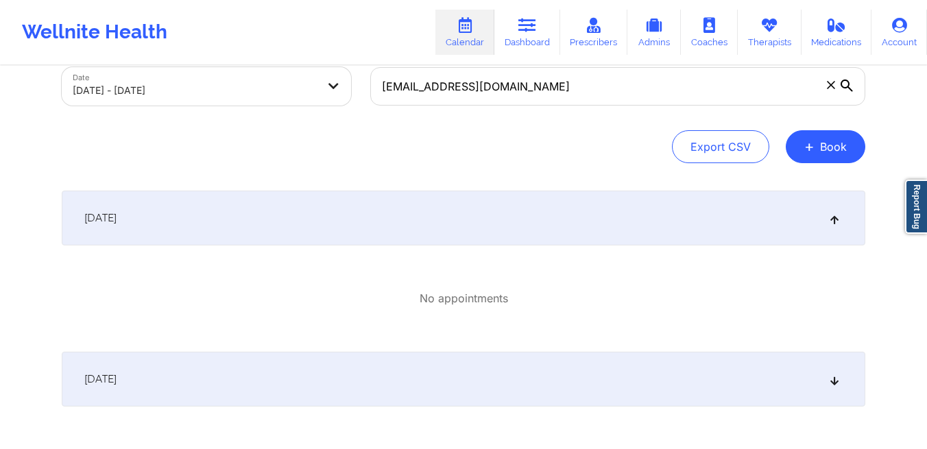
click at [272, 387] on div "[DATE]" at bounding box center [464, 379] width 804 height 55
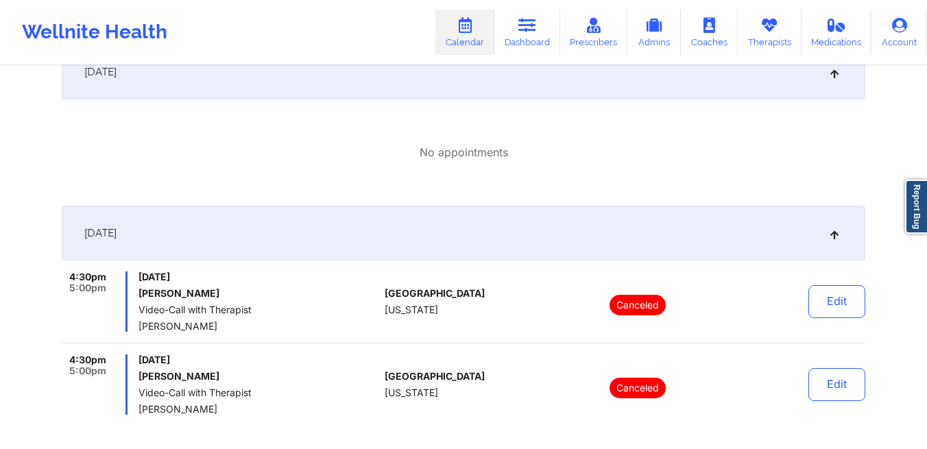
scroll to position [241, 0]
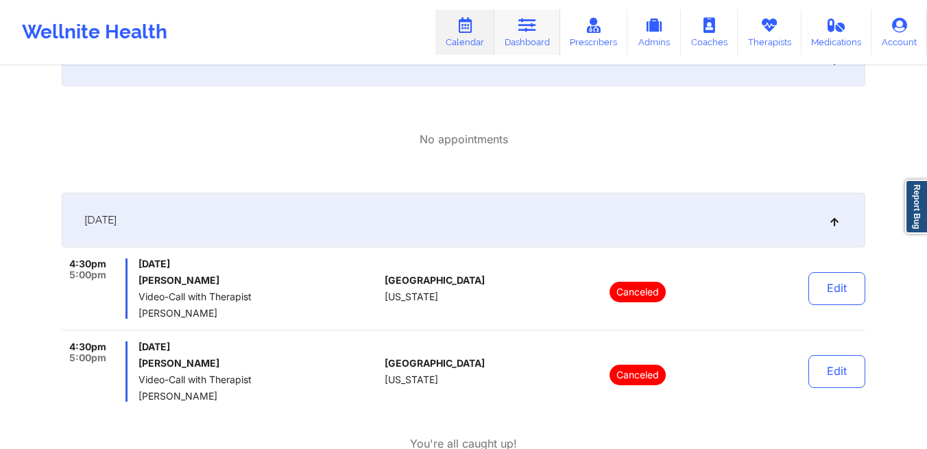
click at [531, 30] on icon at bounding box center [527, 25] width 18 height 15
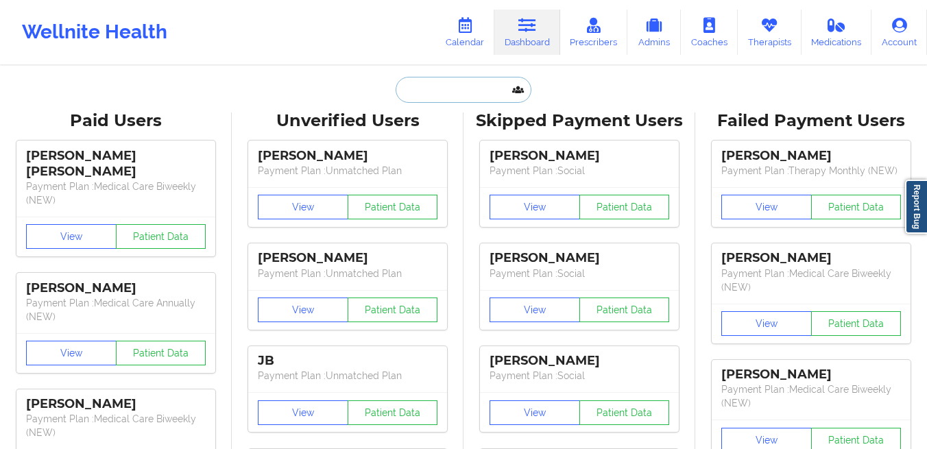
click at [446, 97] on input "text" at bounding box center [464, 90] width 136 height 26
paste input "[EMAIL_ADDRESS][DOMAIN_NAME]"
type input "[EMAIL_ADDRESS][DOMAIN_NAME]"
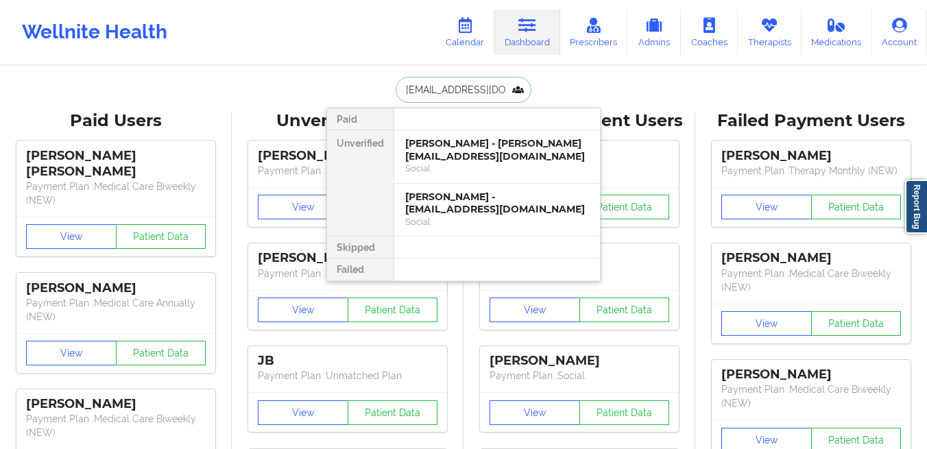
scroll to position [0, 33]
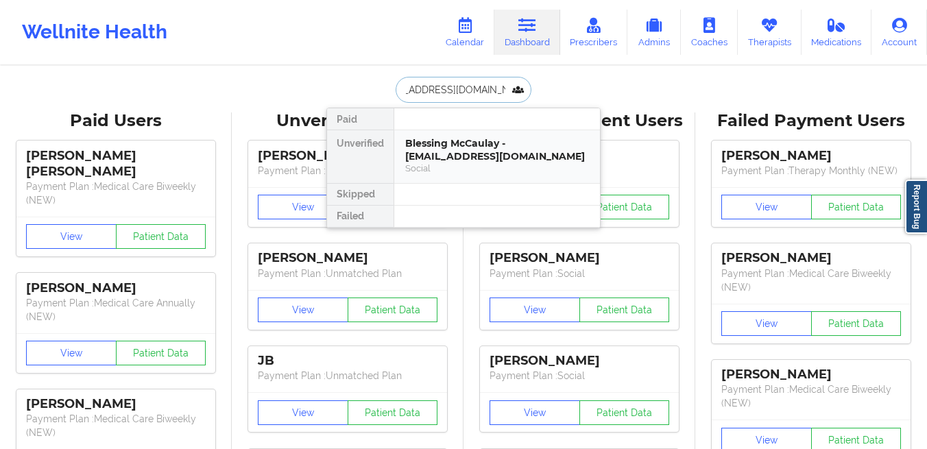
click at [425, 155] on div "Blessing McCaulay - [EMAIL_ADDRESS][DOMAIN_NAME]" at bounding box center [497, 149] width 184 height 25
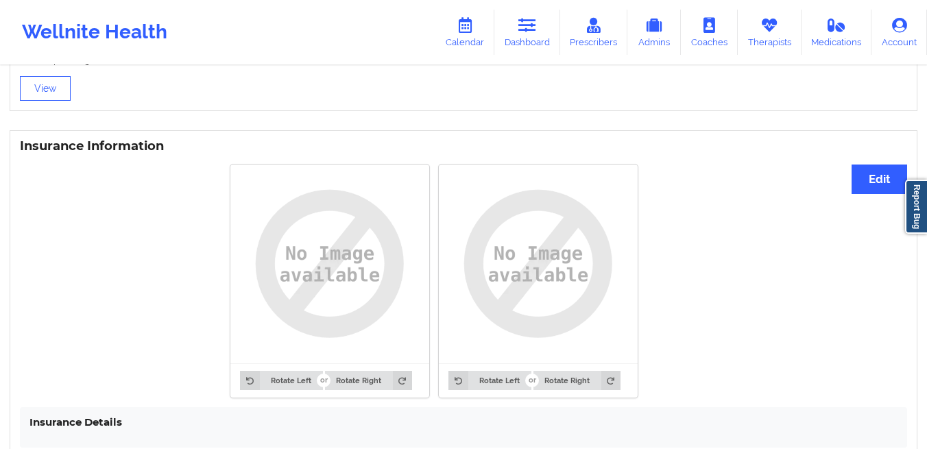
scroll to position [1031, 0]
